Goal: Navigation & Orientation: Understand site structure

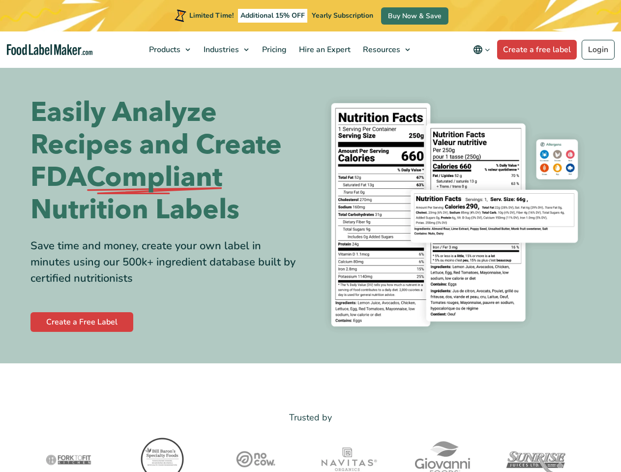
click at [310, 236] on div "Easily Analyze Recipes and Create FDA Compliant Nutrition Labels Save time and …" at bounding box center [311, 215] width 561 height 250
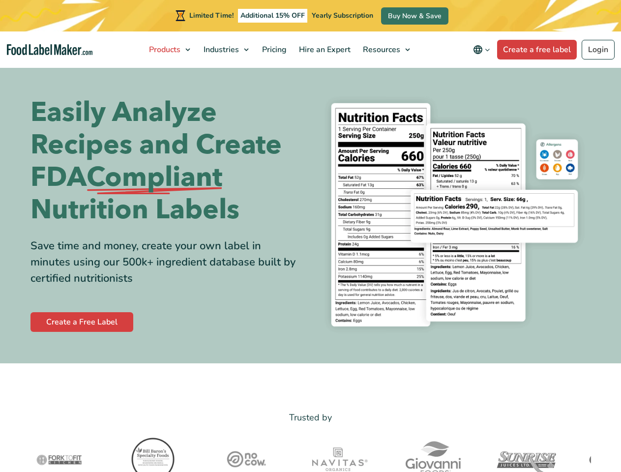
click at [171, 50] on span "Products" at bounding box center [163, 49] width 35 height 11
click at [227, 50] on span "Industries" at bounding box center [220, 49] width 39 height 11
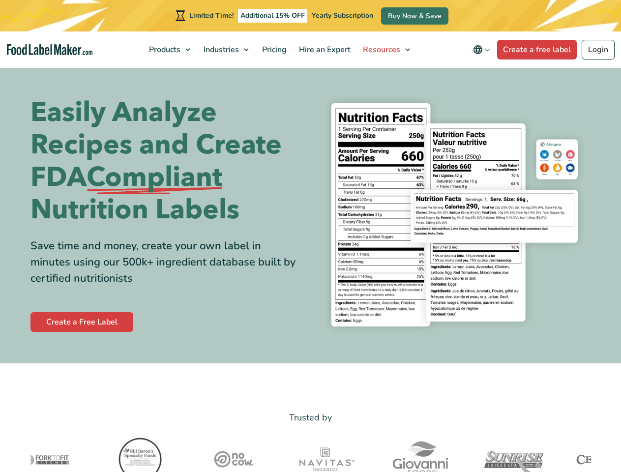
click at [387, 50] on span "Resources" at bounding box center [380, 49] width 41 height 11
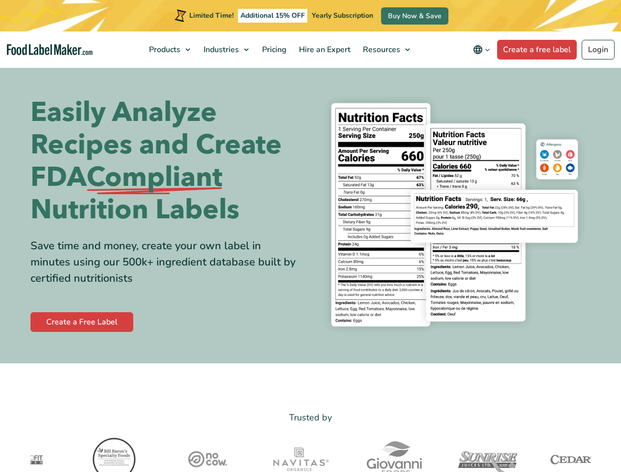
click at [484, 50] on icon "Change language" at bounding box center [478, 50] width 12 height 12
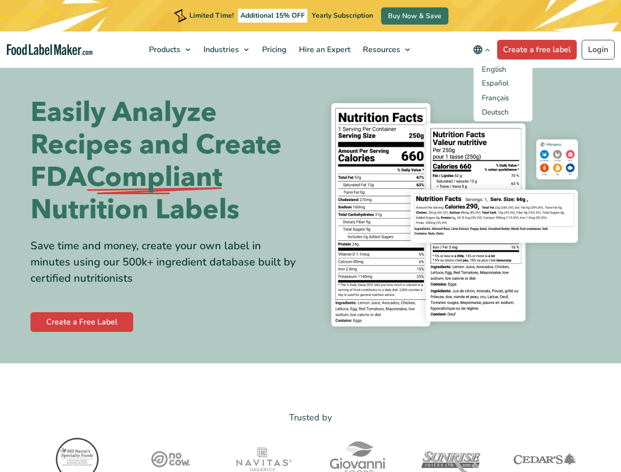
click at [311, 454] on div at bounding box center [591, 461] width 4674 height 53
